Goal: Transaction & Acquisition: Subscribe to service/newsletter

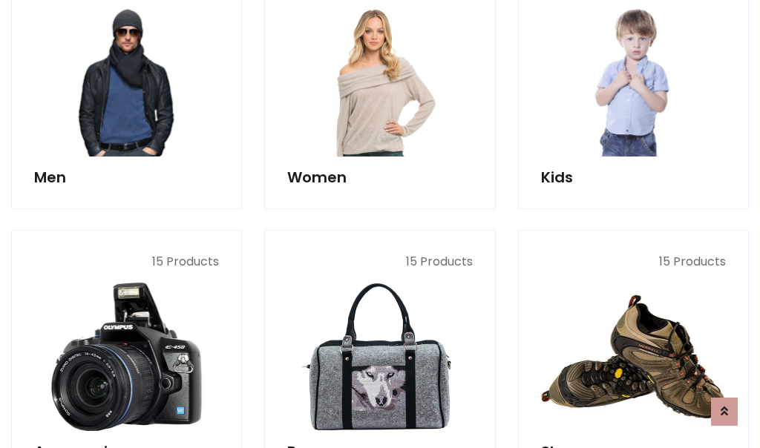
scroll to position [1076, 0]
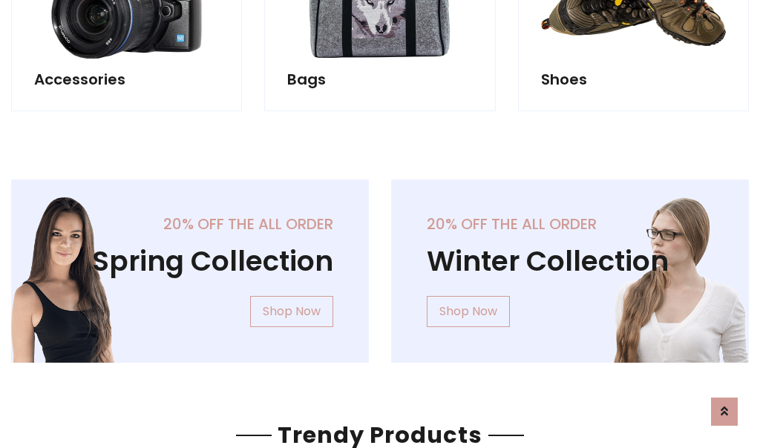
click at [380, 265] on div "20% off the all order Winter Collection Shop Now" at bounding box center [570, 283] width 380 height 207
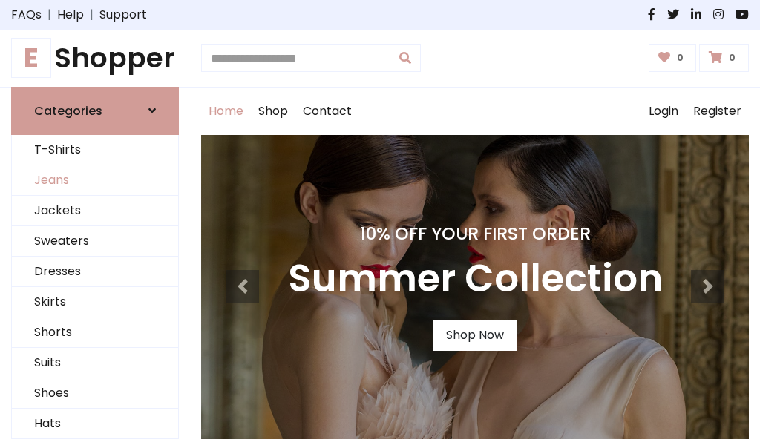
click at [95, 180] on link "Jeans" at bounding box center [95, 180] width 166 height 30
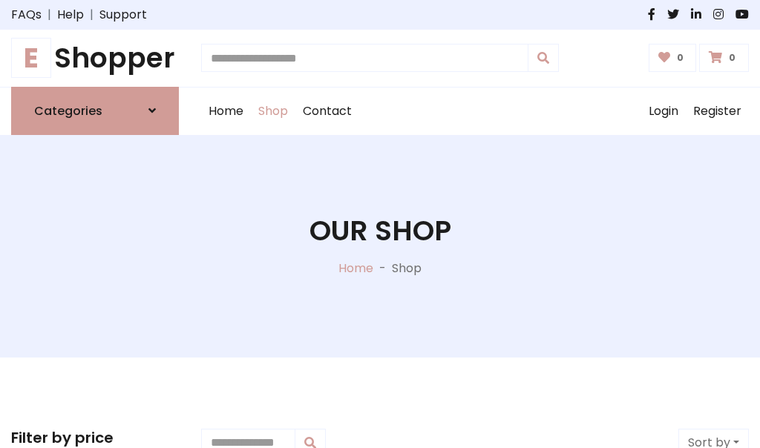
scroll to position [468, 0]
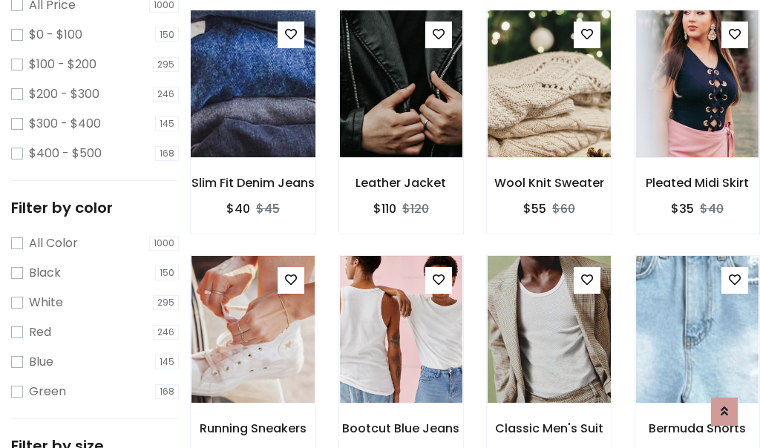
click at [252, 116] on img at bounding box center [253, 84] width 148 height 356
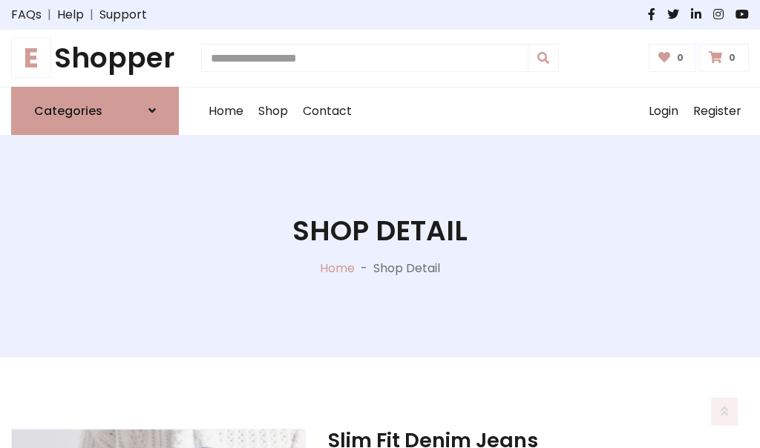
scroll to position [160, 0]
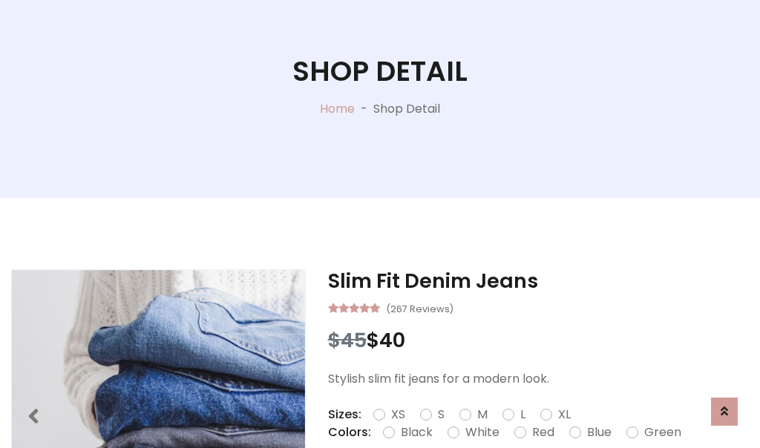
click at [541, 433] on label "Red" at bounding box center [543, 433] width 22 height 18
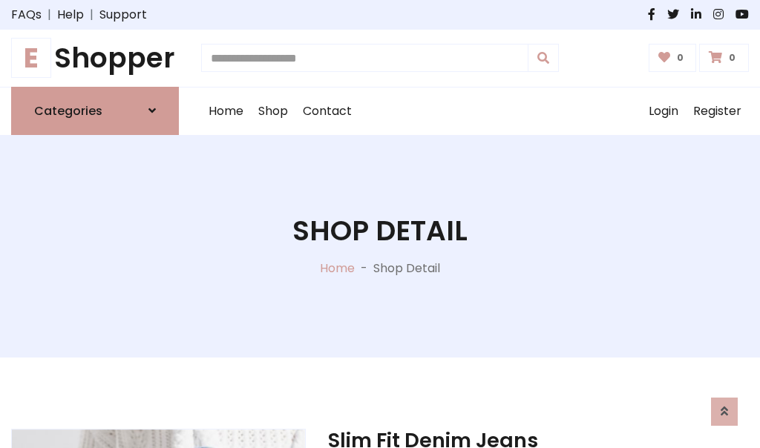
scroll to position [160, 0]
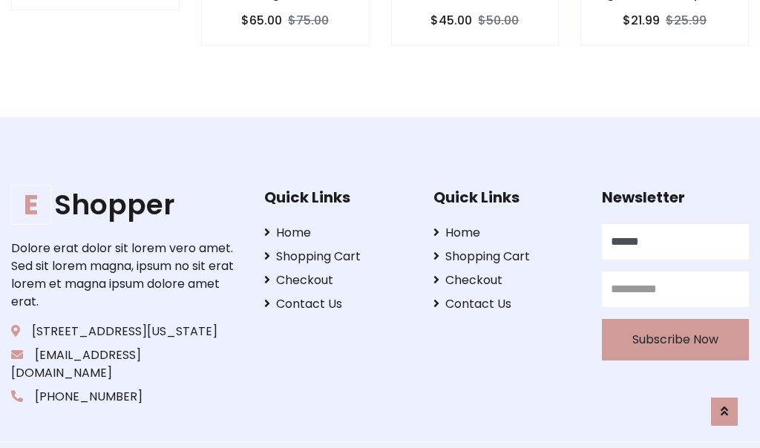
type input "******"
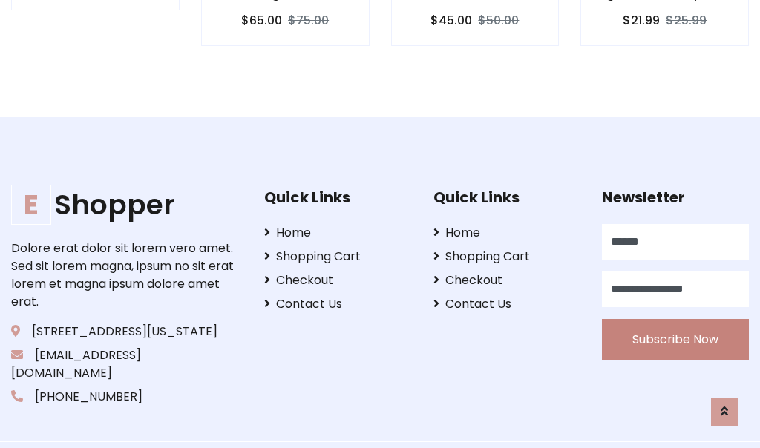
type input "**********"
click at [675, 321] on button "Subscribe Now" at bounding box center [675, 340] width 147 height 42
